Goal: Navigation & Orientation: Find specific page/section

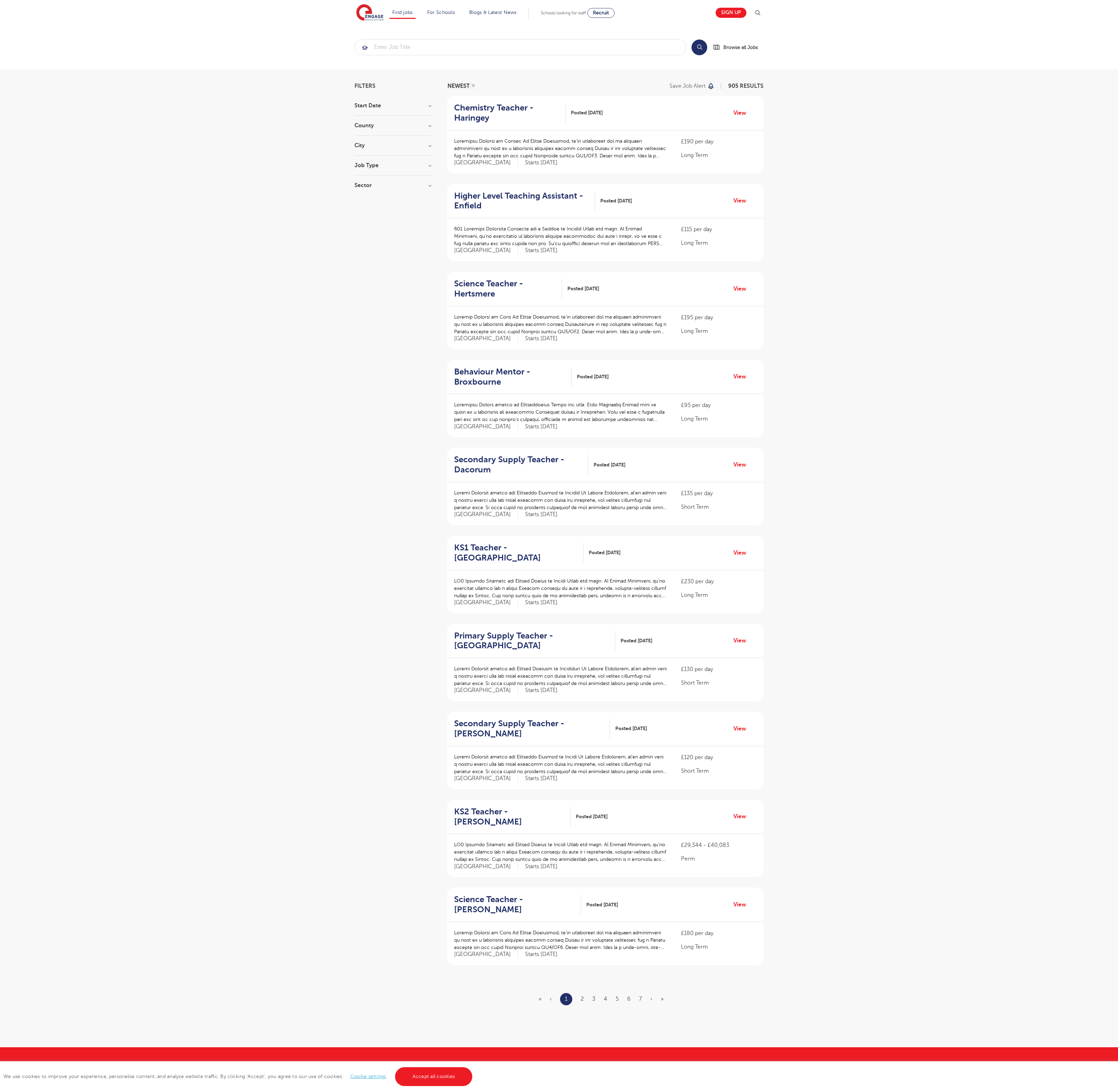
click at [433, 1076] on link "Accept all cookies" at bounding box center [434, 1076] width 78 height 19
